Goal: Task Accomplishment & Management: Use online tool/utility

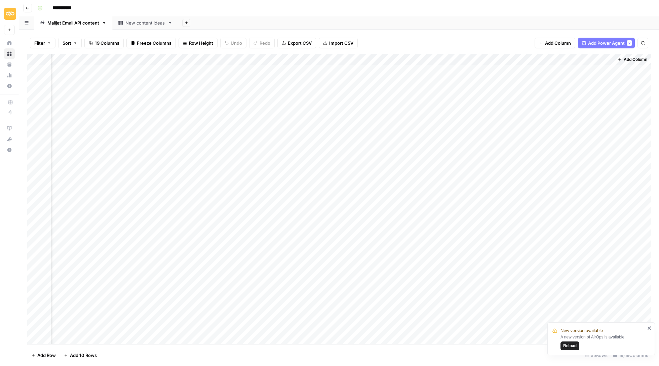
click at [373, 149] on div "Add Column" at bounding box center [339, 200] width 624 height 292
click at [375, 150] on input "text" at bounding box center [393, 152] width 37 height 6
type input "Do nothing"
click at [518, 151] on div "Add Column" at bounding box center [339, 200] width 624 height 292
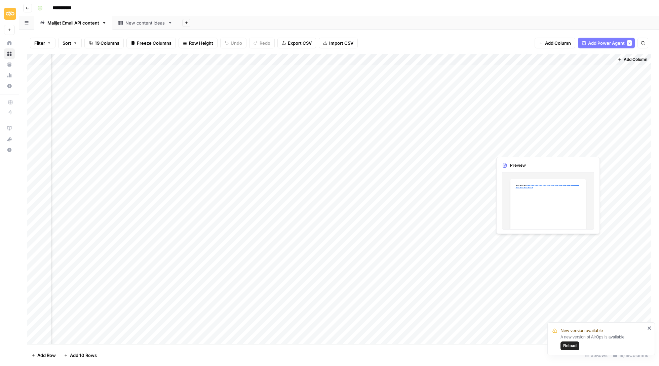
click at [521, 148] on div "Add Column" at bounding box center [339, 200] width 624 height 292
click at [521, 148] on div at bounding box center [523, 149] width 62 height 12
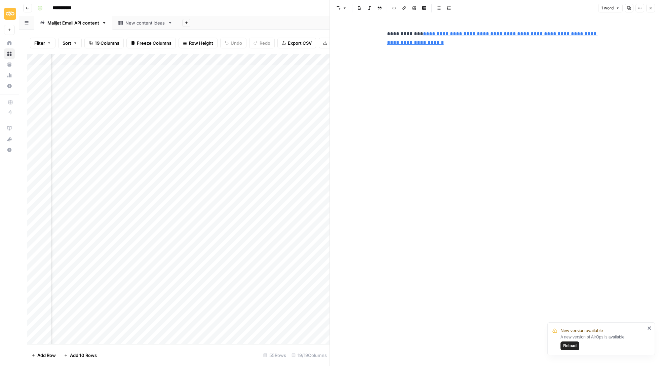
click at [472, 45] on p "**********" at bounding box center [494, 38] width 215 height 17
click at [651, 4] on button "Close" at bounding box center [650, 8] width 9 height 9
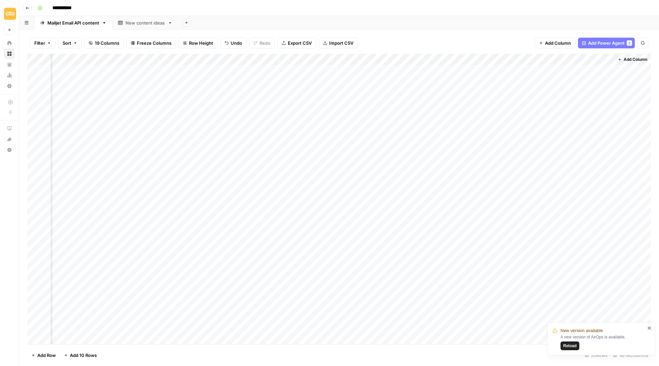
scroll to position [0, 754]
click at [590, 154] on div "Add Column" at bounding box center [339, 200] width 624 height 292
click at [590, 154] on input "**********" at bounding box center [617, 151] width 108 height 8
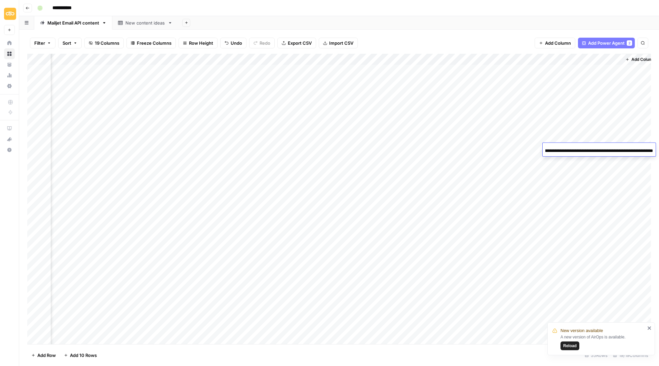
click at [591, 151] on input "**********" at bounding box center [600, 151] width 108 height 8
click at [572, 151] on div "Add Column" at bounding box center [339, 200] width 624 height 292
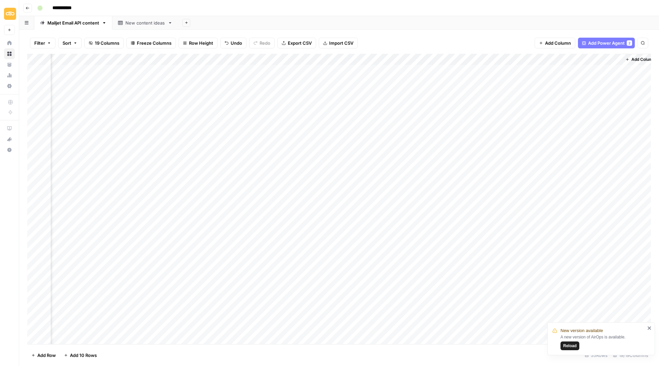
click at [492, 147] on div "Add Column" at bounding box center [339, 200] width 624 height 292
click at [487, 148] on div "Add Column" at bounding box center [339, 200] width 624 height 292
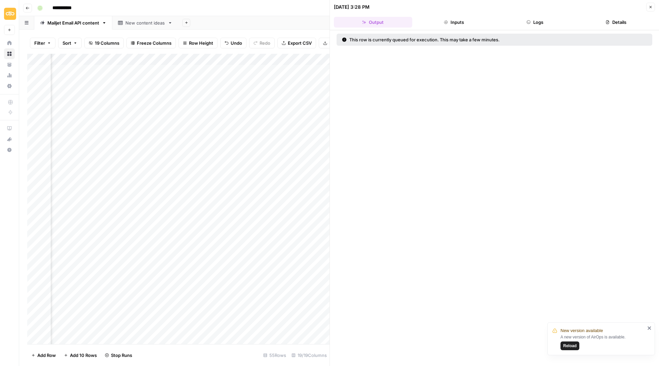
click at [650, 7] on icon "button" at bounding box center [651, 7] width 2 height 2
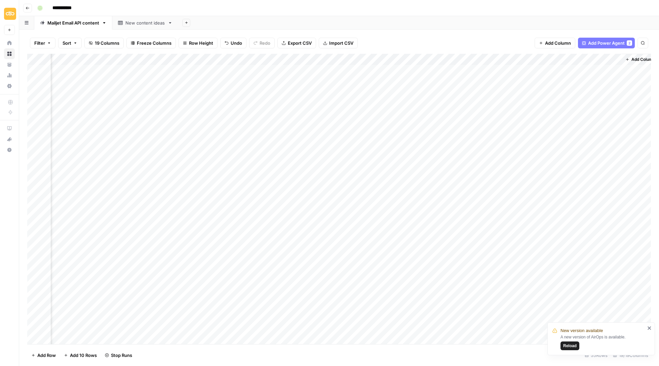
click at [464, 149] on div "Add Column" at bounding box center [339, 200] width 624 height 292
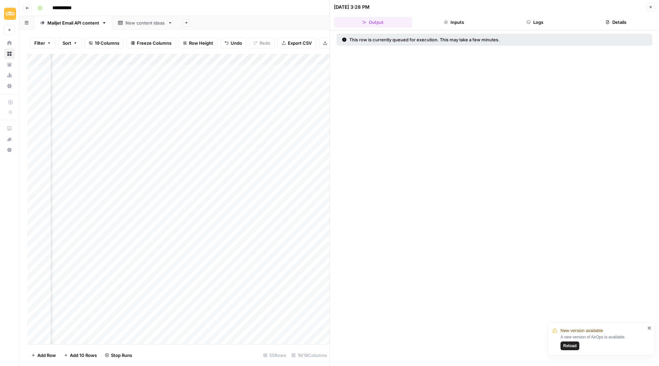
click at [654, 7] on button "Close" at bounding box center [650, 7] width 9 height 9
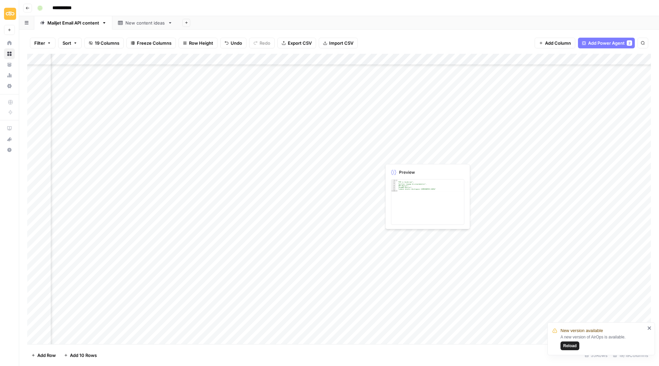
scroll to position [359, 1]
